Goal: Use online tool/utility: Utilize a website feature to perform a specific function

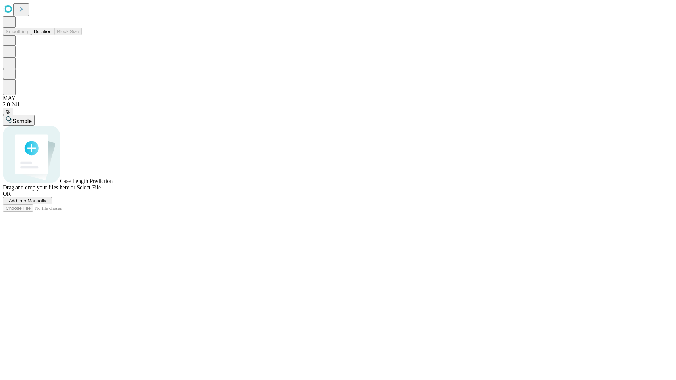
click at [51, 35] on button "Duration" at bounding box center [42, 31] width 23 height 7
click at [46, 203] on span "Add Info Manually" at bounding box center [28, 200] width 38 height 5
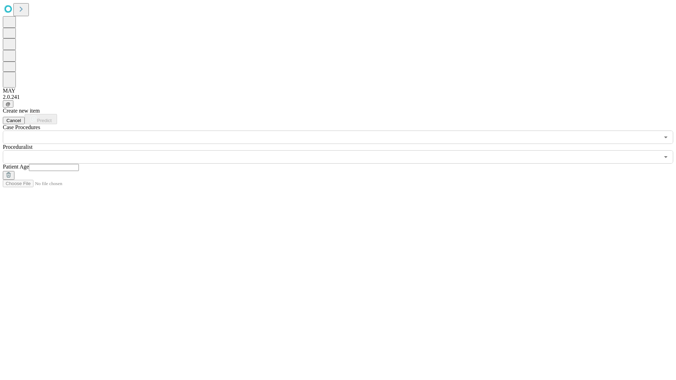
click at [79, 164] on input "text" at bounding box center [54, 167] width 50 height 7
type input "**"
click at [343, 150] on input "text" at bounding box center [331, 156] width 656 height 13
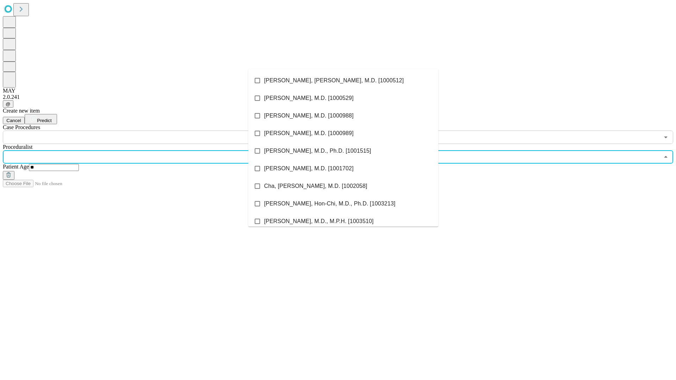
click at [343, 81] on li "[PERSON_NAME], [PERSON_NAME], M.D. [1000512]" at bounding box center [343, 81] width 190 height 18
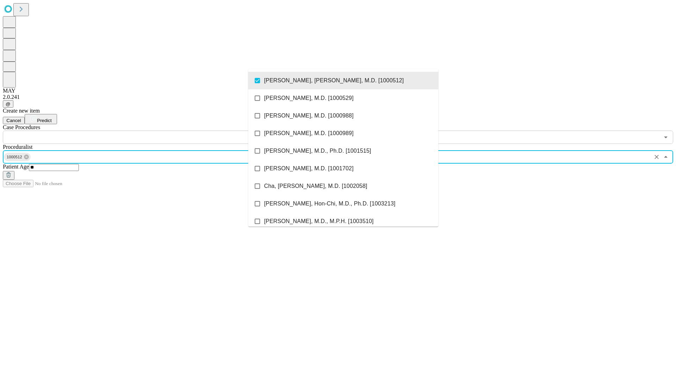
click at [148, 131] on input "text" at bounding box center [331, 137] width 656 height 13
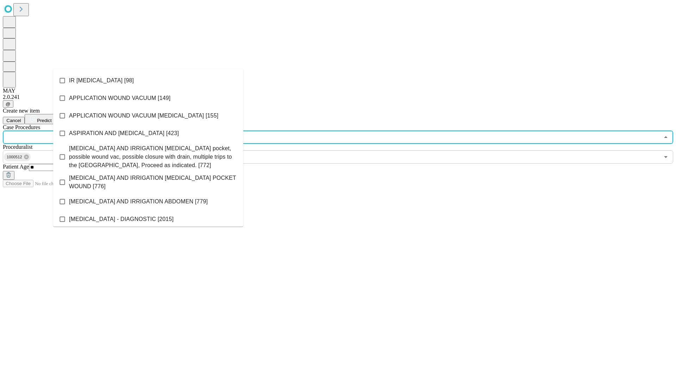
click at [148, 81] on li "IR [MEDICAL_DATA] [98]" at bounding box center [148, 81] width 190 height 18
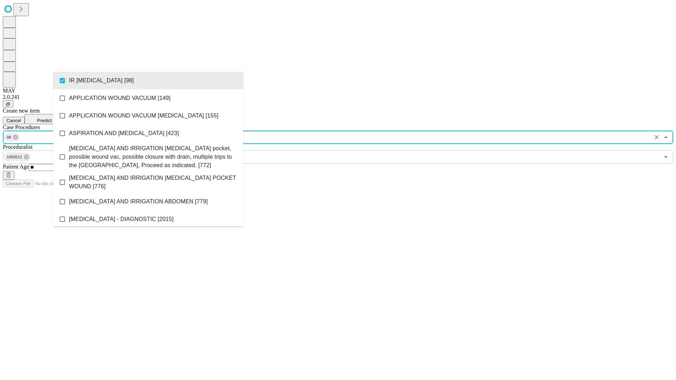
click at [51, 118] on span "Predict" at bounding box center [44, 120] width 14 height 5
